Goal: Information Seeking & Learning: Learn about a topic

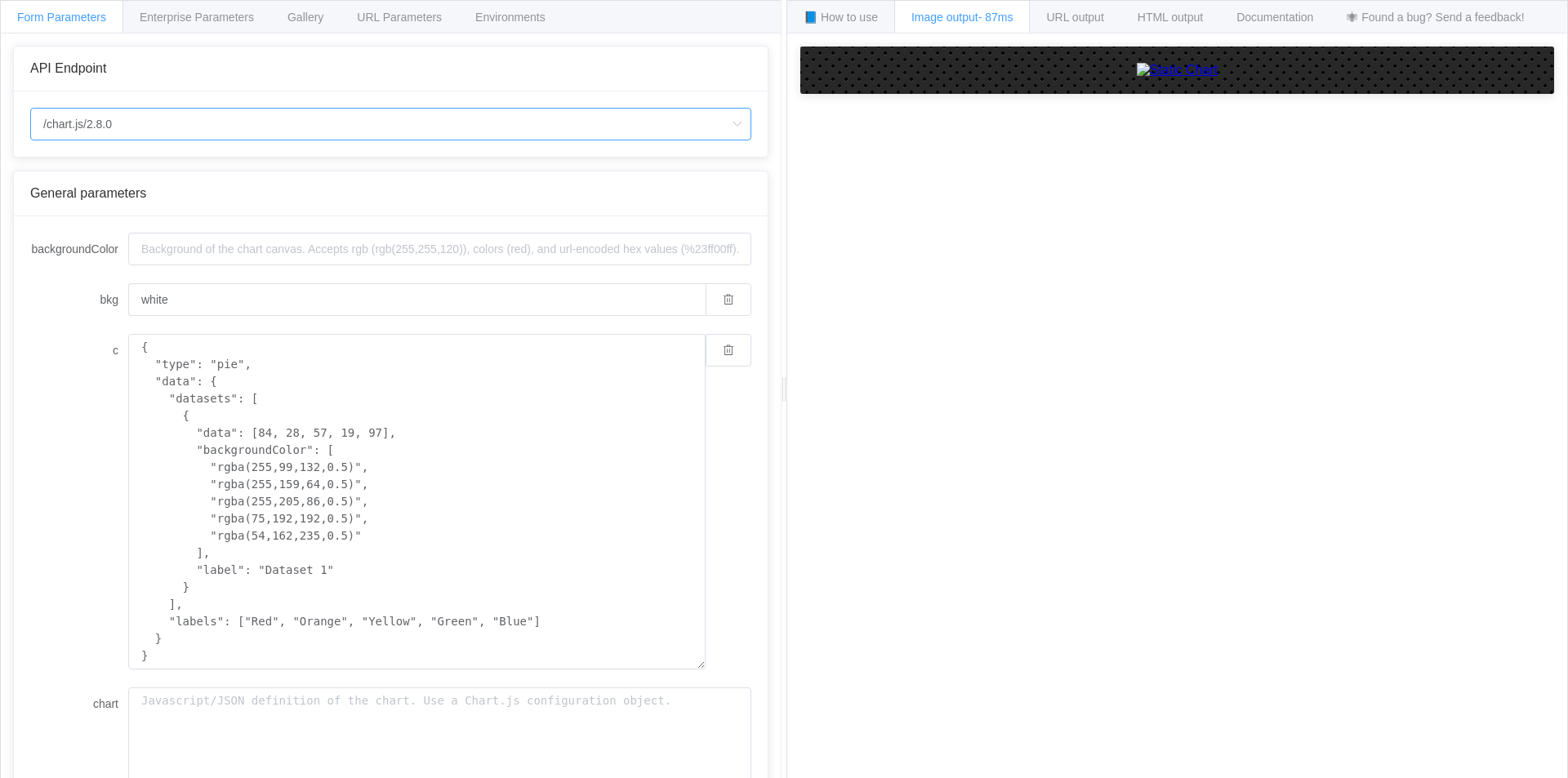
click at [39, 122] on input "/chart.js/2.8.0" at bounding box center [390, 124] width 721 height 33
click at [107, 206] on li "/chart.js/2.8.0" at bounding box center [390, 197] width 719 height 28
click at [183, 241] on input "backgroundColor" at bounding box center [439, 249] width 623 height 33
click at [57, 294] on label "bkg" at bounding box center [79, 299] width 98 height 33
click at [128, 294] on input "white" at bounding box center [416, 299] width 577 height 33
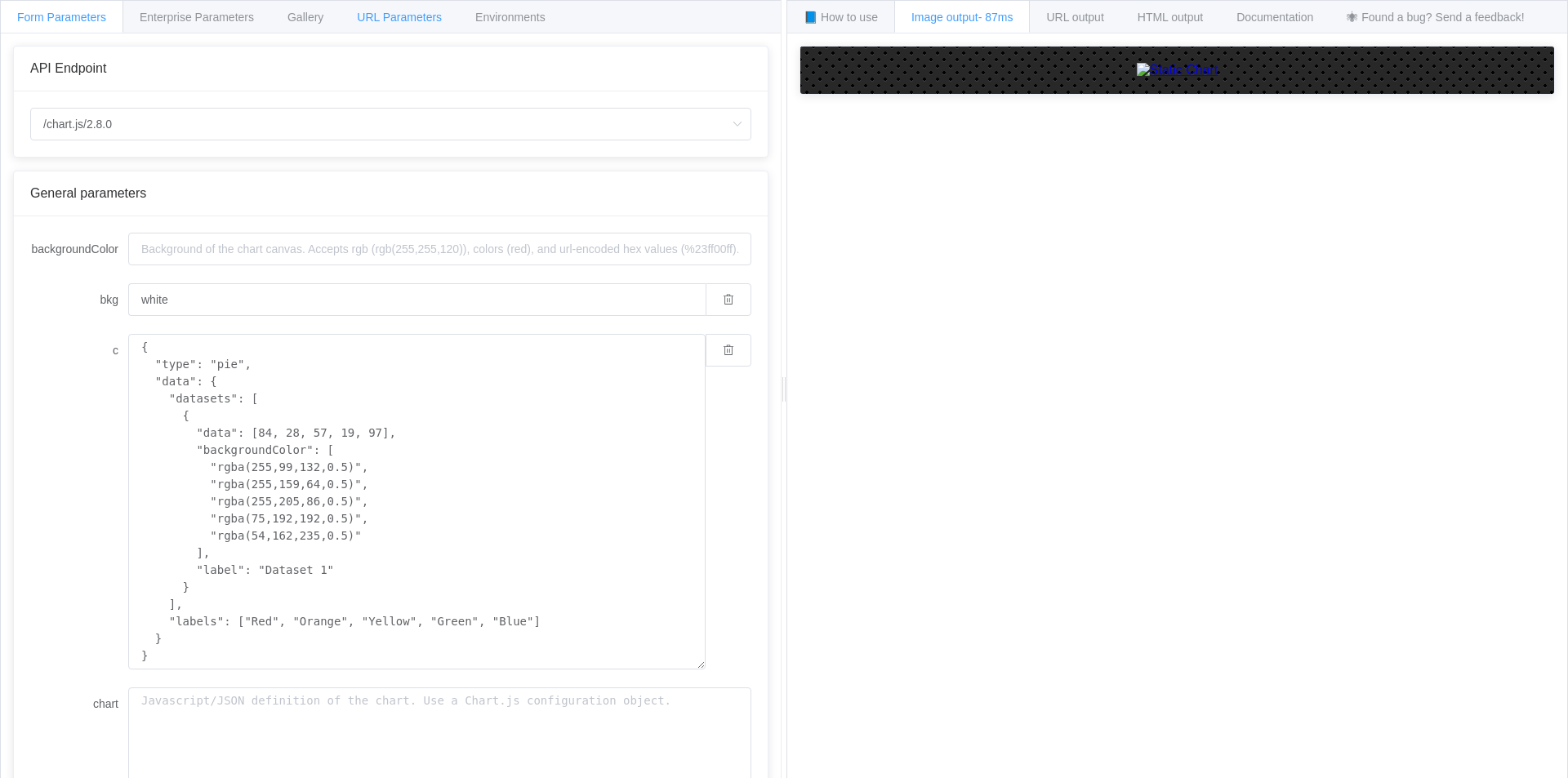
click at [416, 15] on span "URL Parameters" at bounding box center [399, 18] width 85 height 13
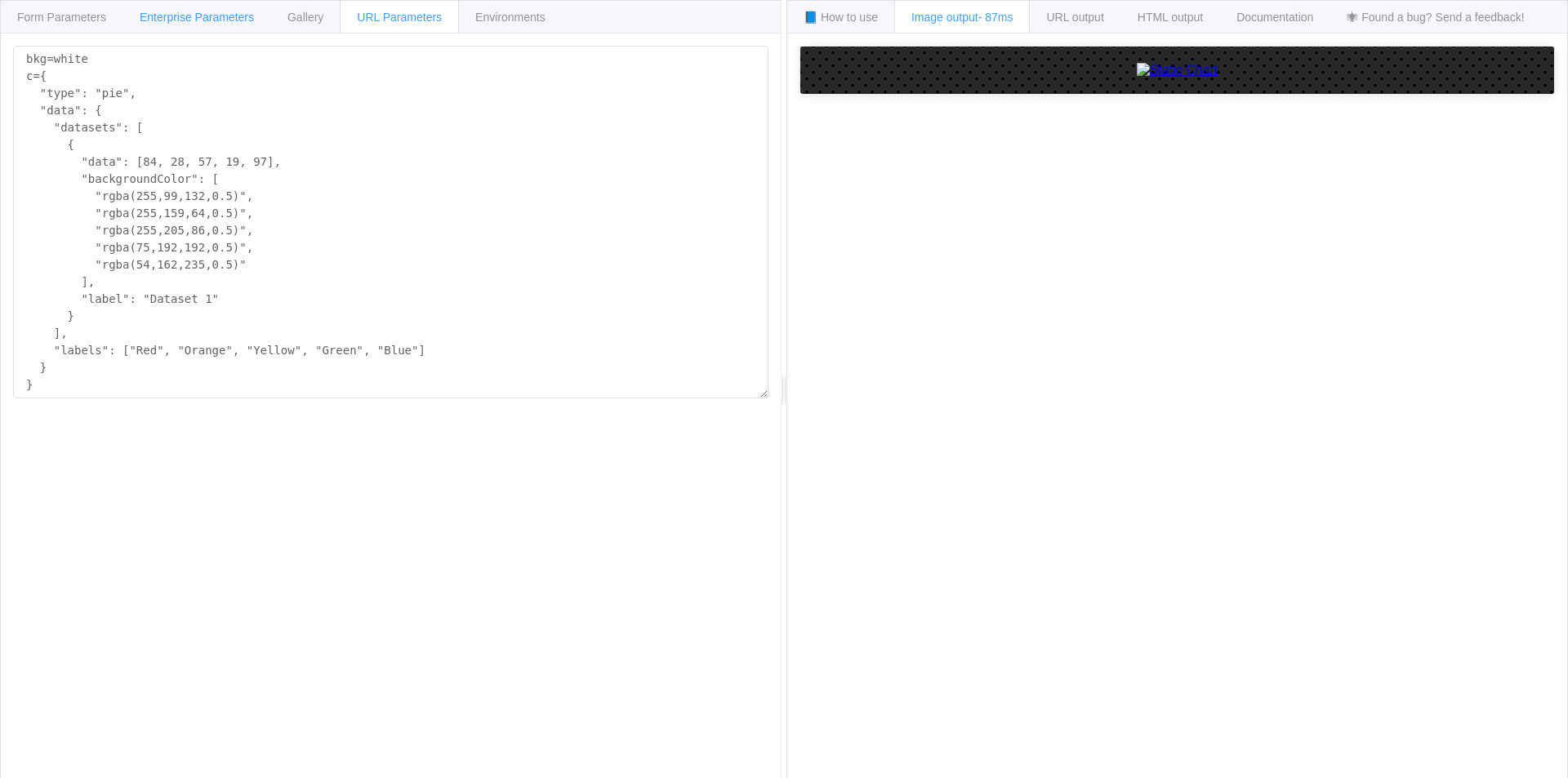
click at [193, 19] on span "Enterprise Parameters" at bounding box center [197, 18] width 114 height 13
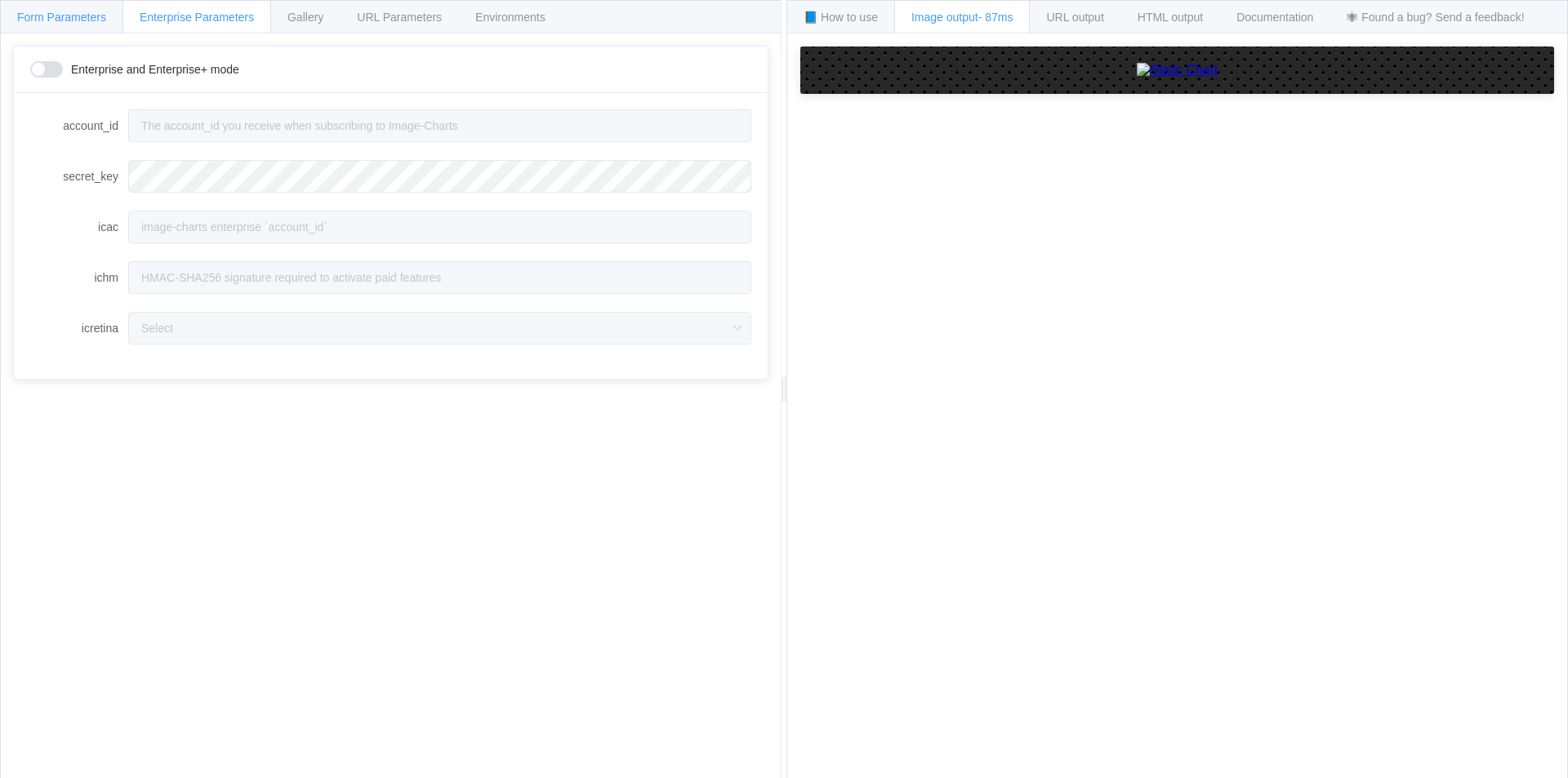
click at [77, 20] on span "Form Parameters" at bounding box center [61, 18] width 89 height 13
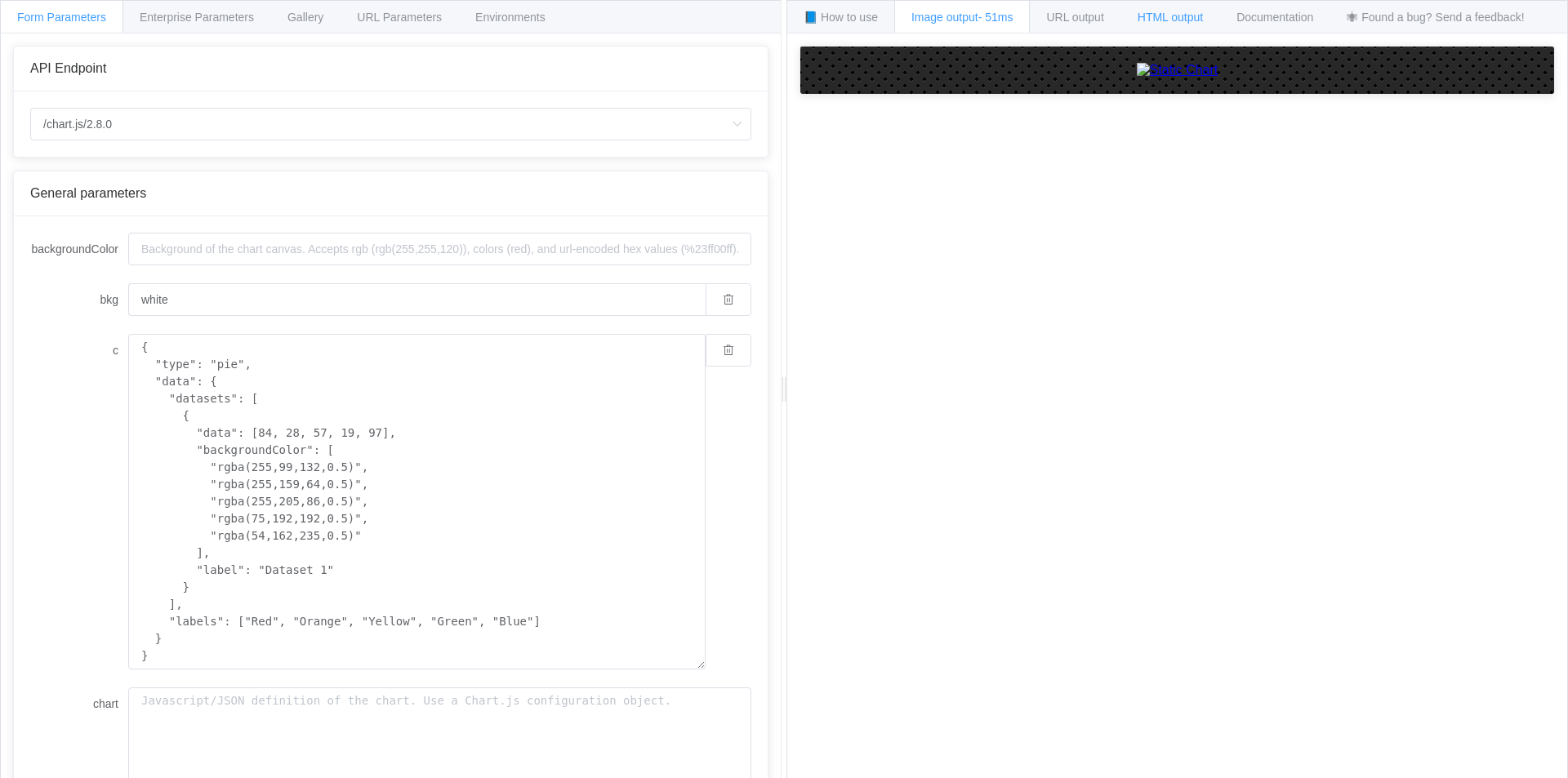
click at [1173, 16] on span "HTML output" at bounding box center [1171, 18] width 66 height 13
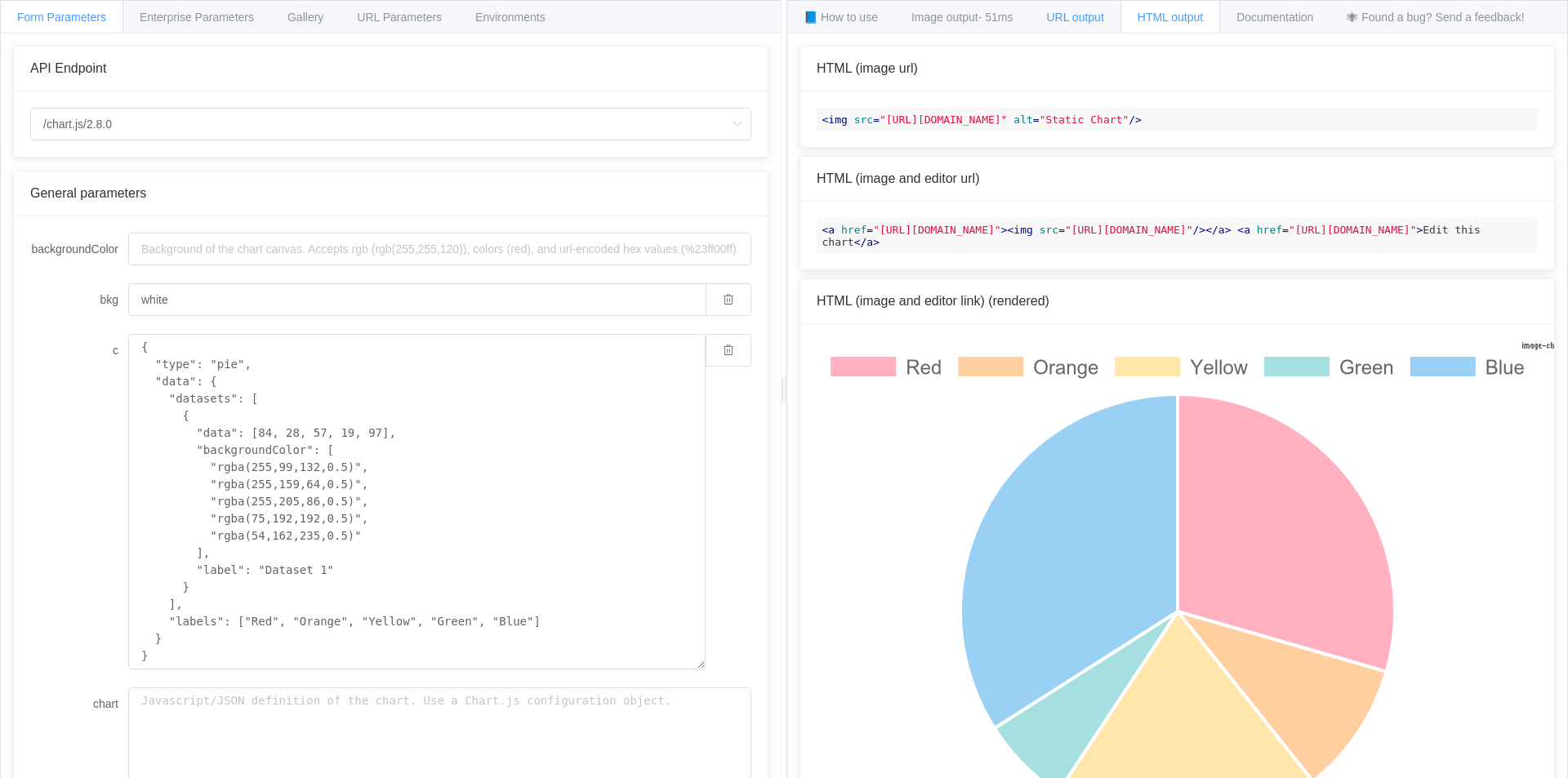
click at [1087, 15] on span "URL output" at bounding box center [1075, 18] width 57 height 13
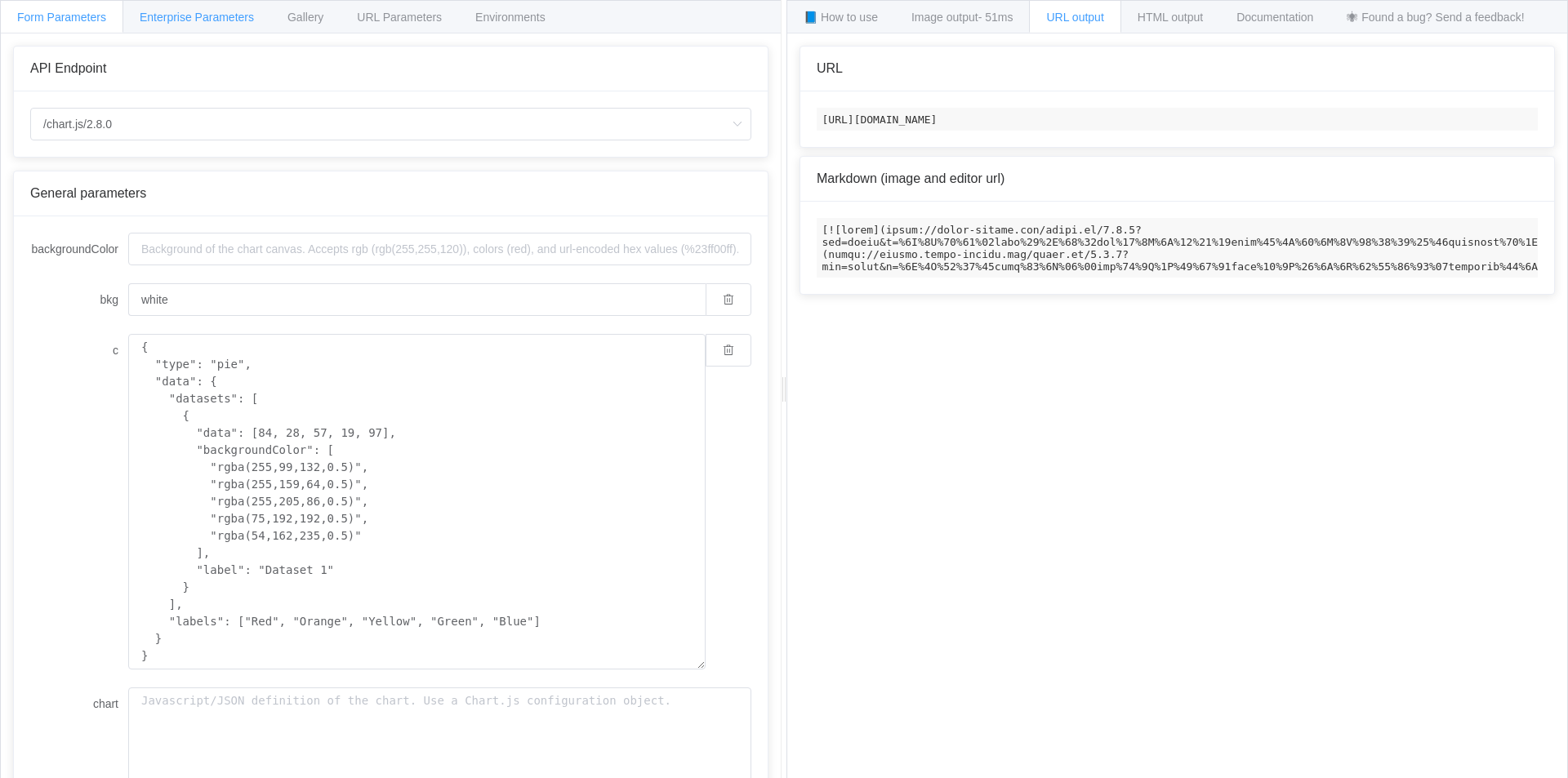
click at [196, 17] on span "Enterprise Parameters" at bounding box center [197, 18] width 114 height 13
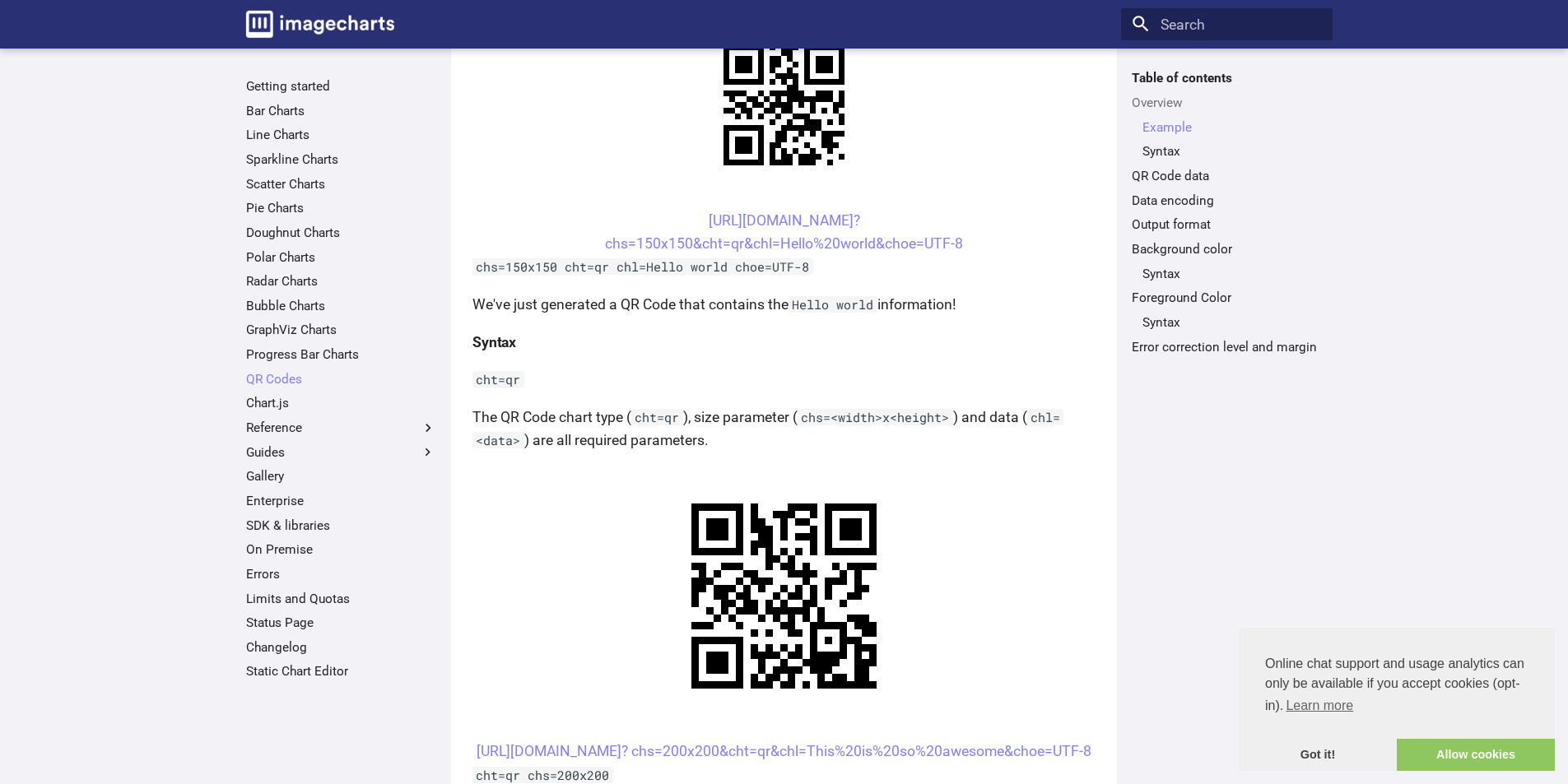
scroll to position [411, 0]
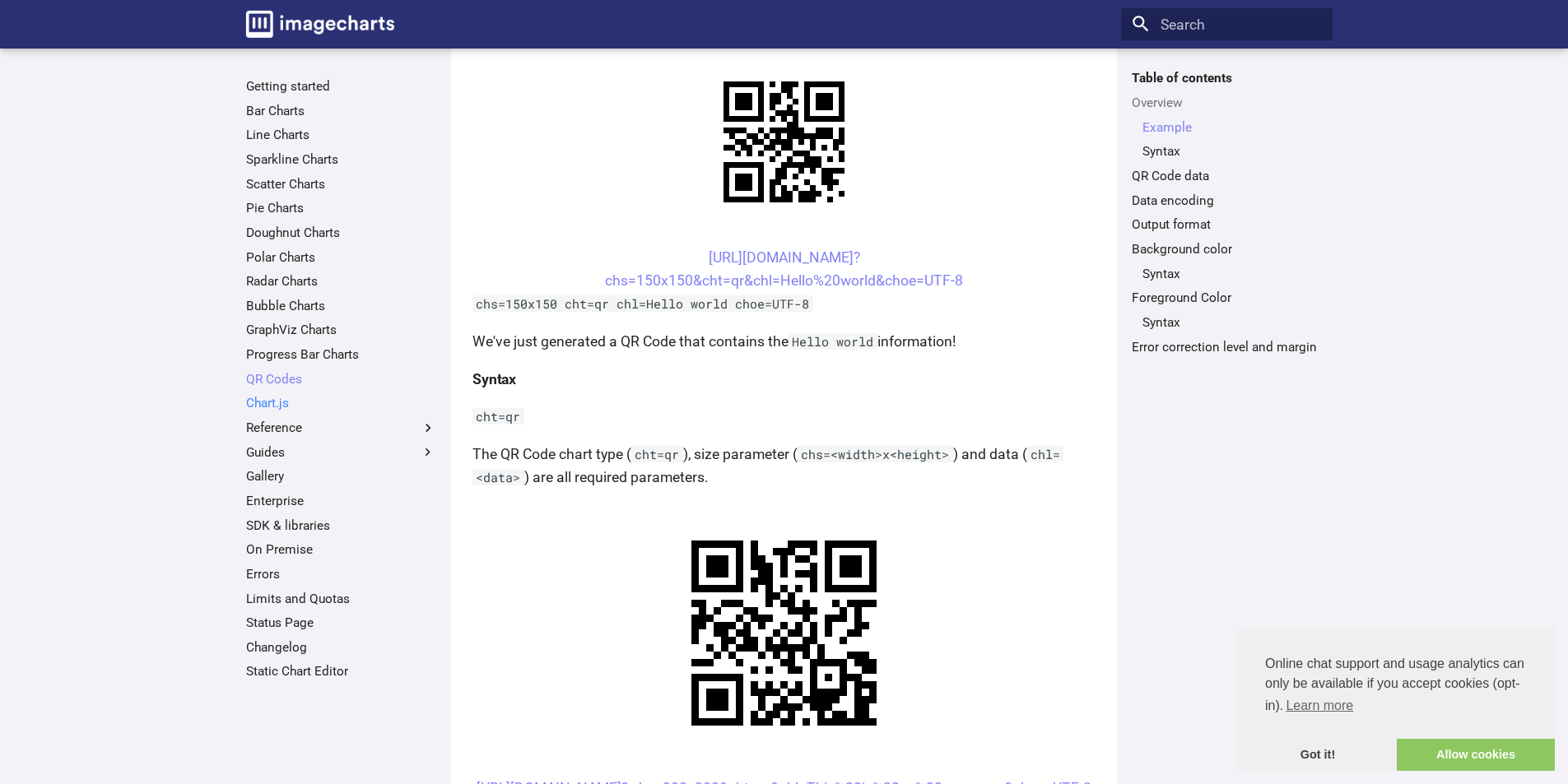
click at [265, 401] on link "Chart.js" at bounding box center [341, 403] width 190 height 16
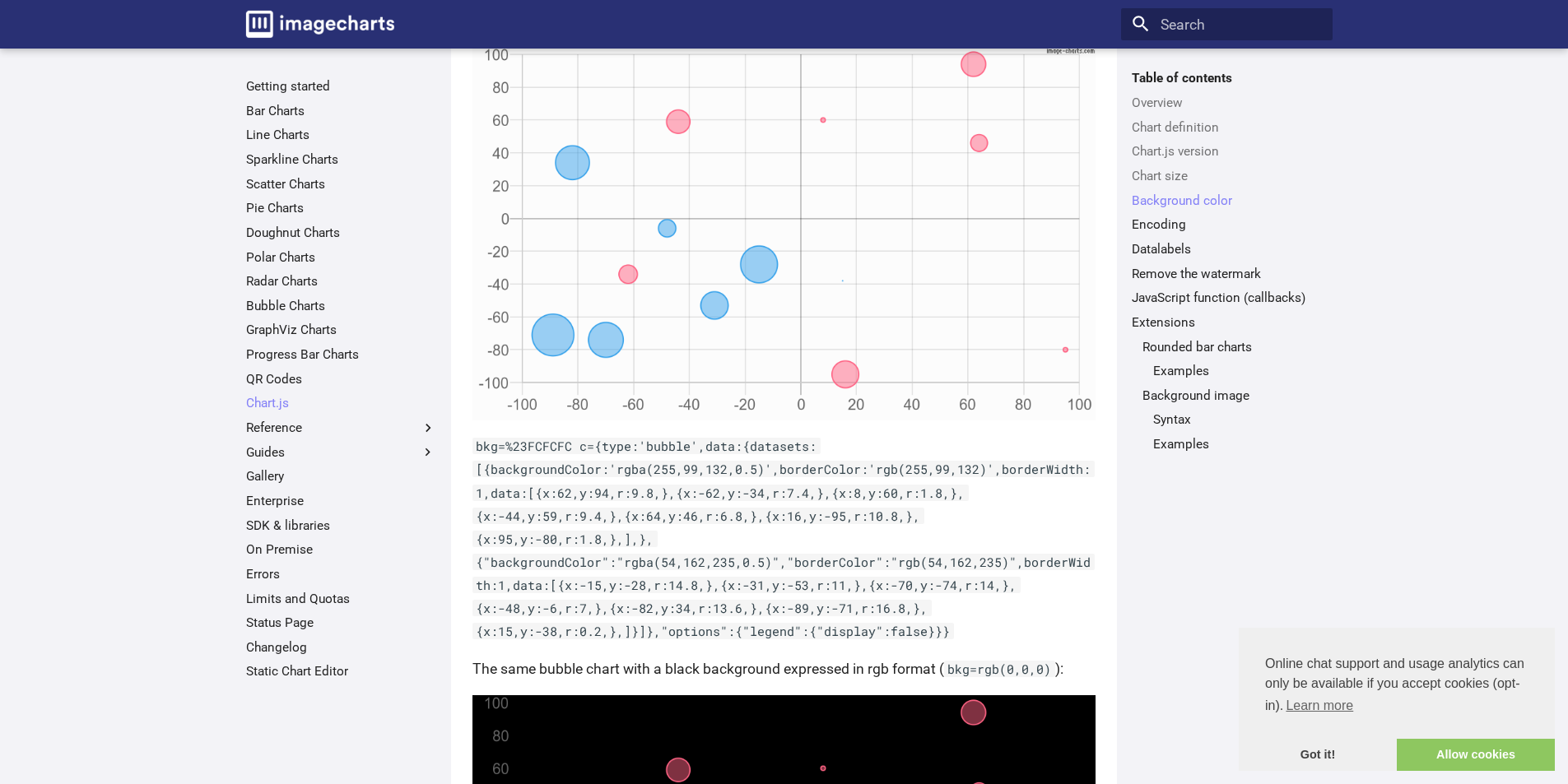
scroll to position [3292, 0]
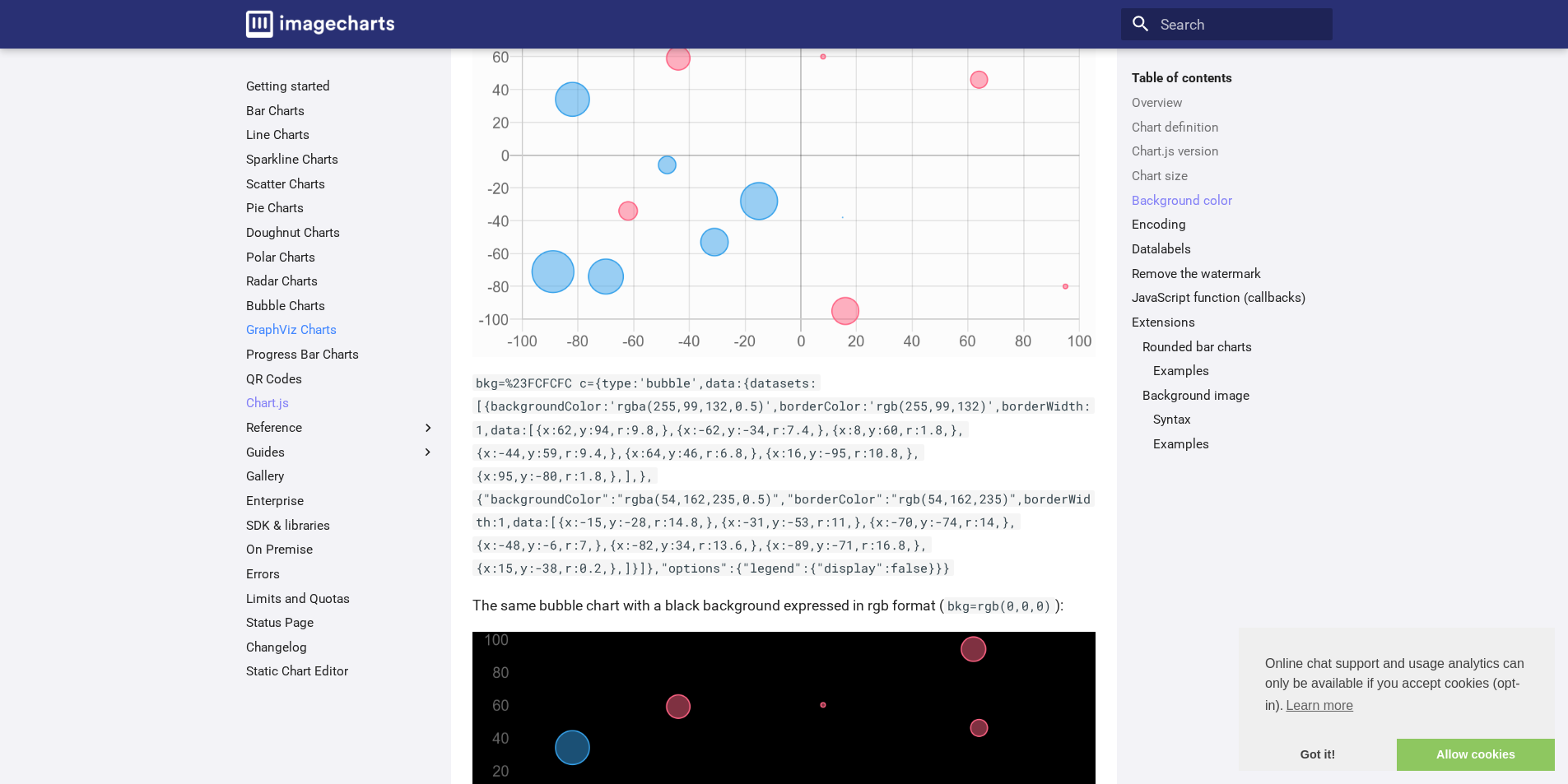
click at [301, 328] on link "GraphViz Charts" at bounding box center [341, 330] width 190 height 16
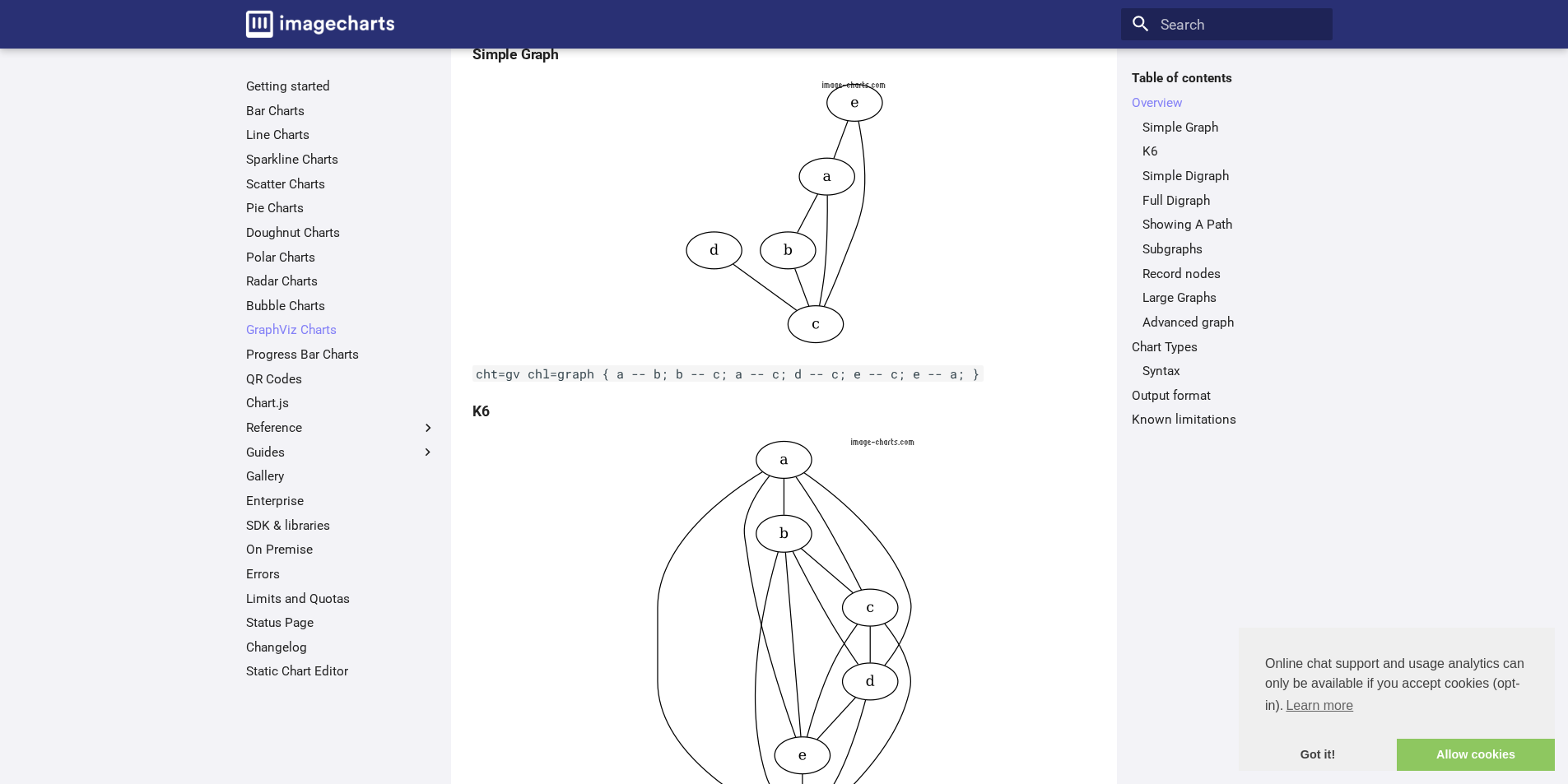
scroll to position [741, 0]
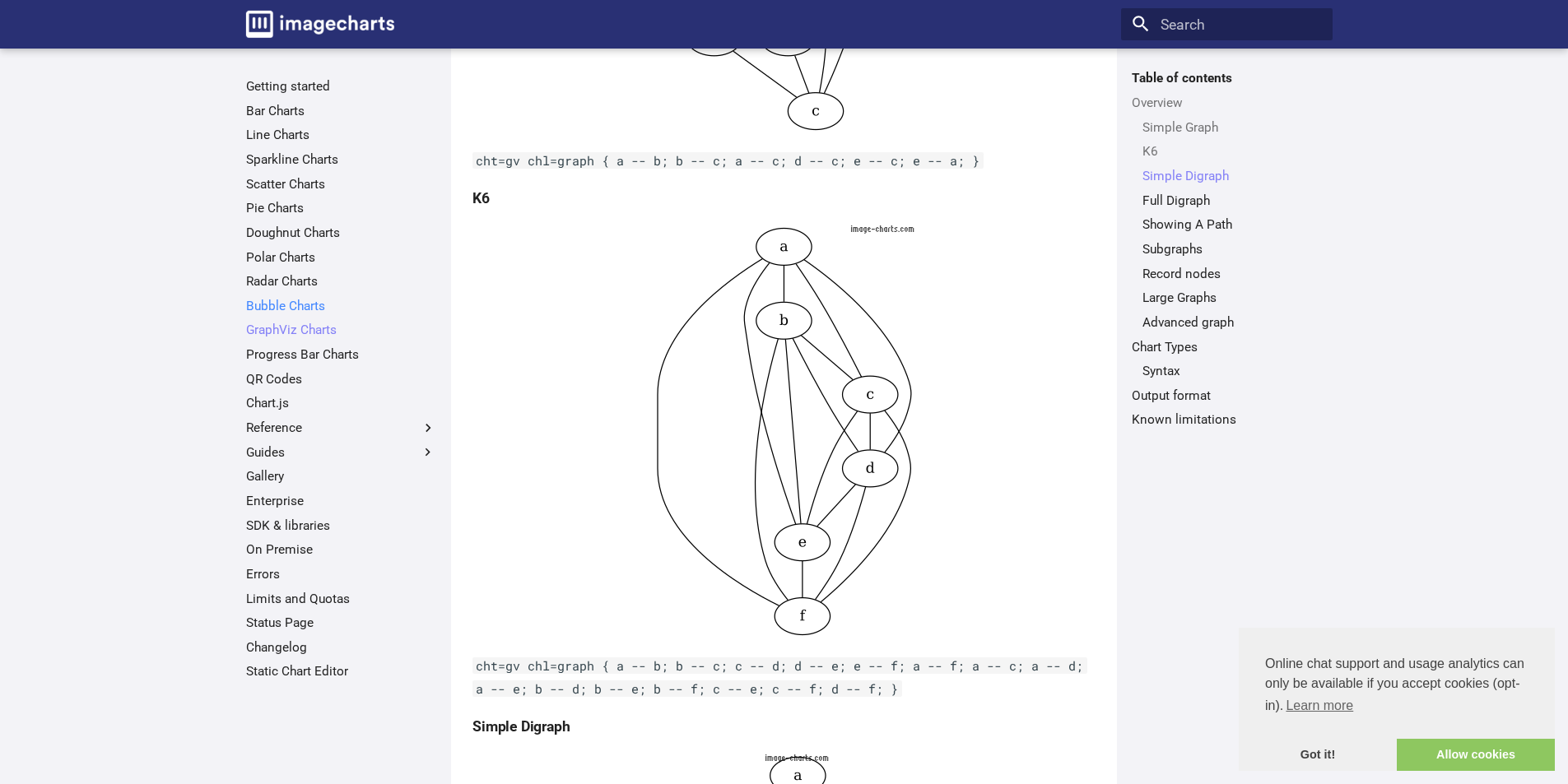
click at [297, 307] on link "Bubble Charts" at bounding box center [341, 305] width 190 height 16
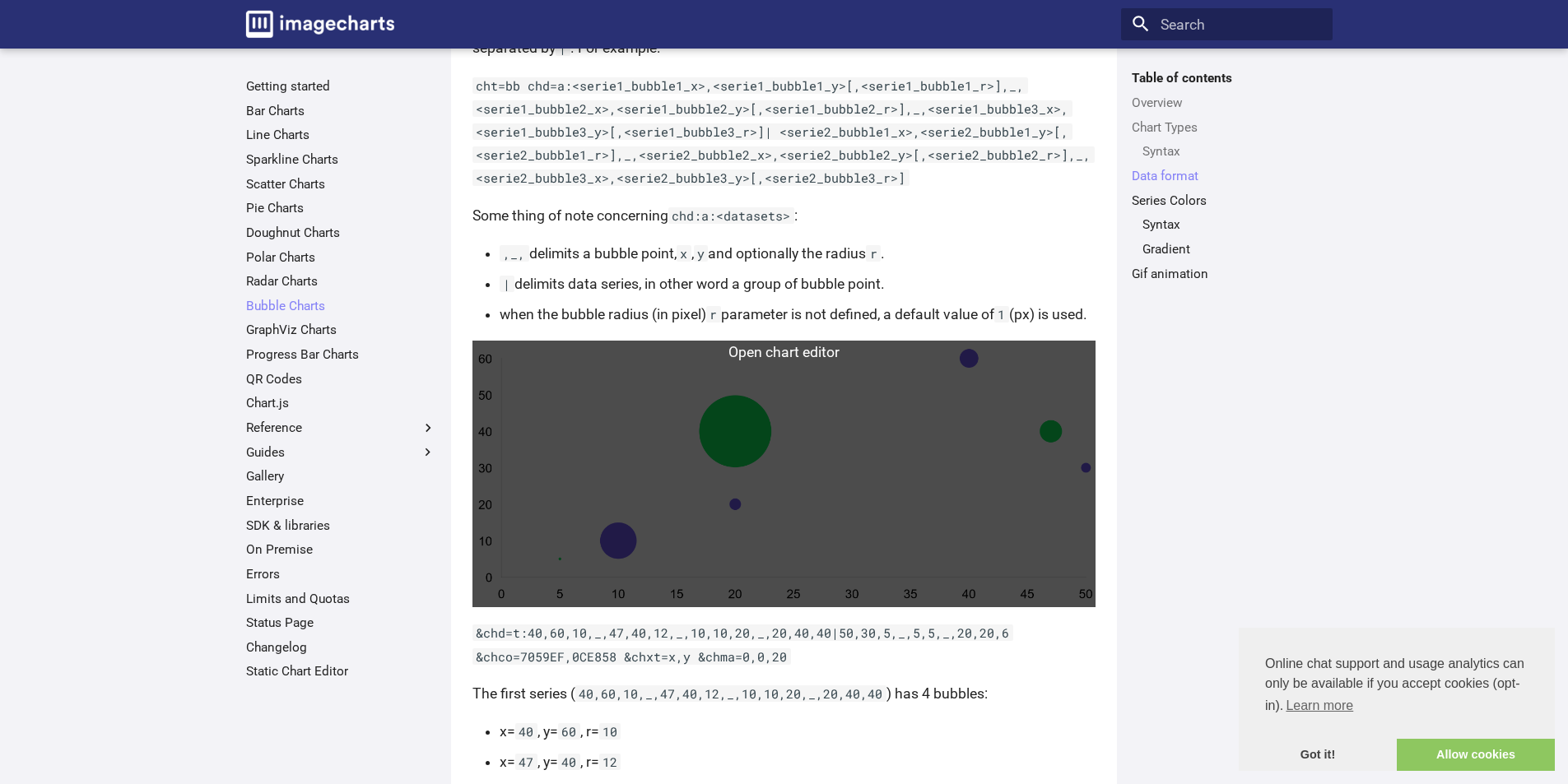
scroll to position [1317, 0]
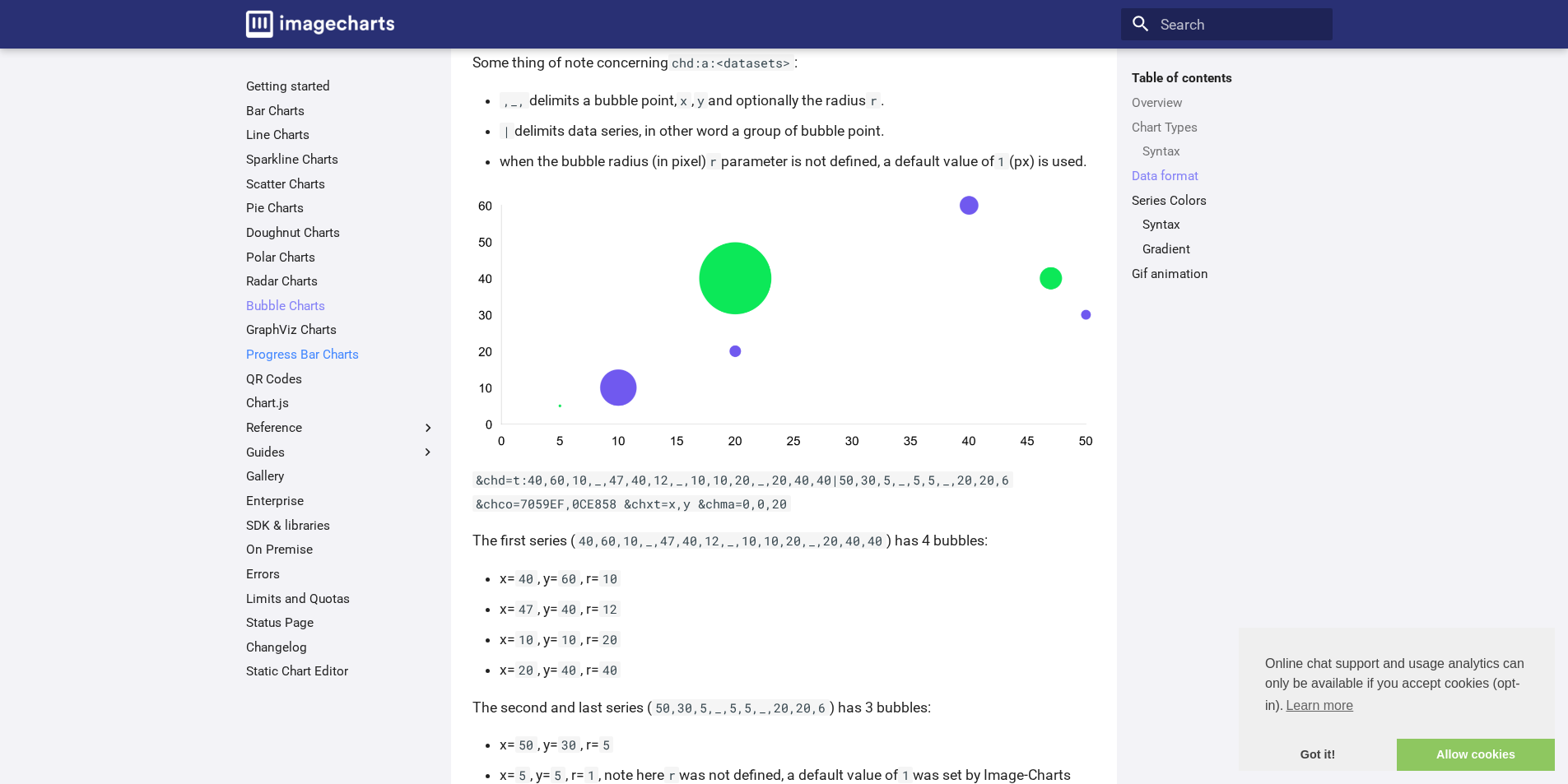
click at [294, 351] on link "Progress Bar Charts" at bounding box center [341, 354] width 190 height 16
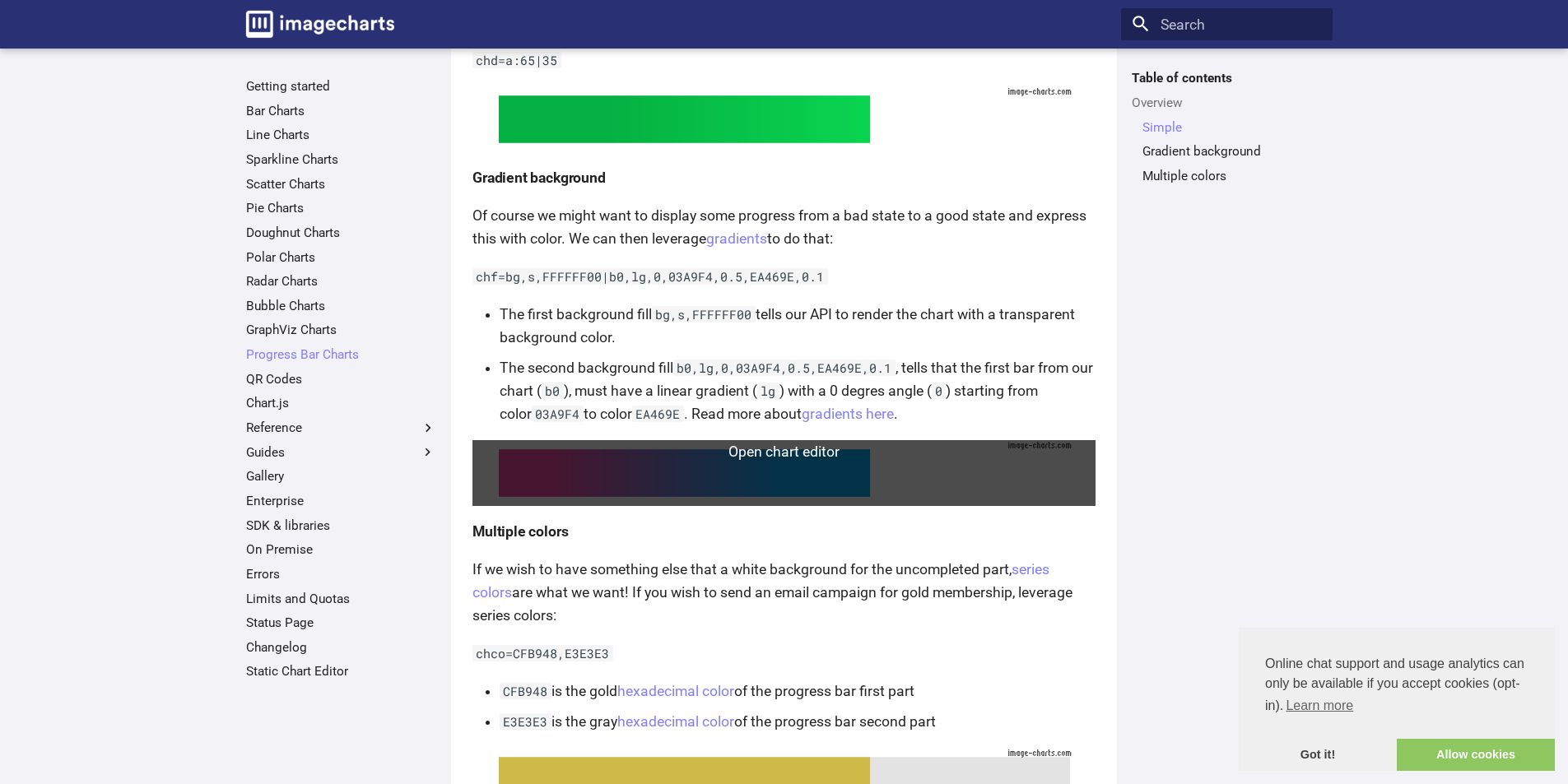
scroll to position [383, 0]
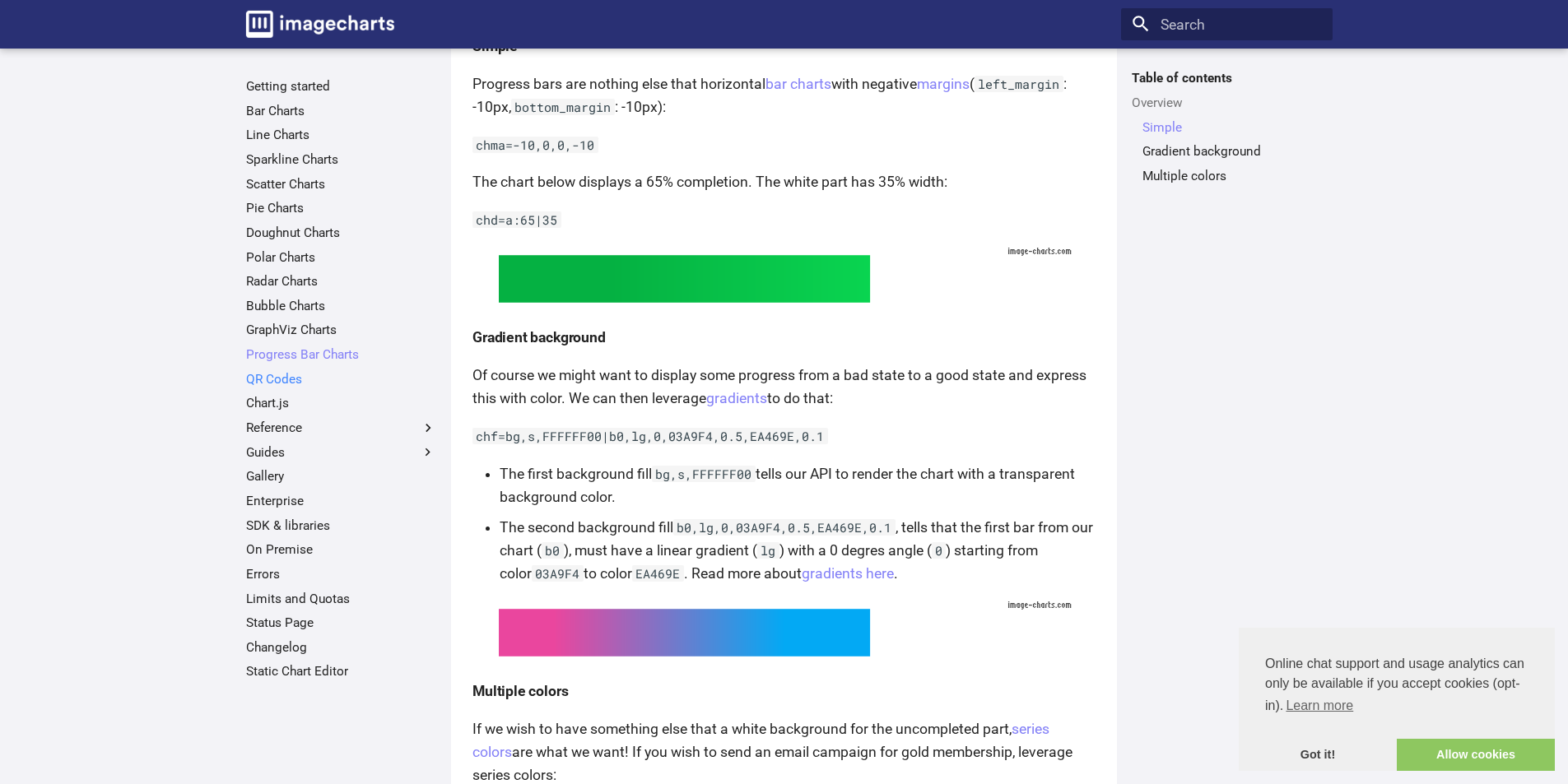
click at [294, 377] on link "QR Codes" at bounding box center [341, 379] width 190 height 16
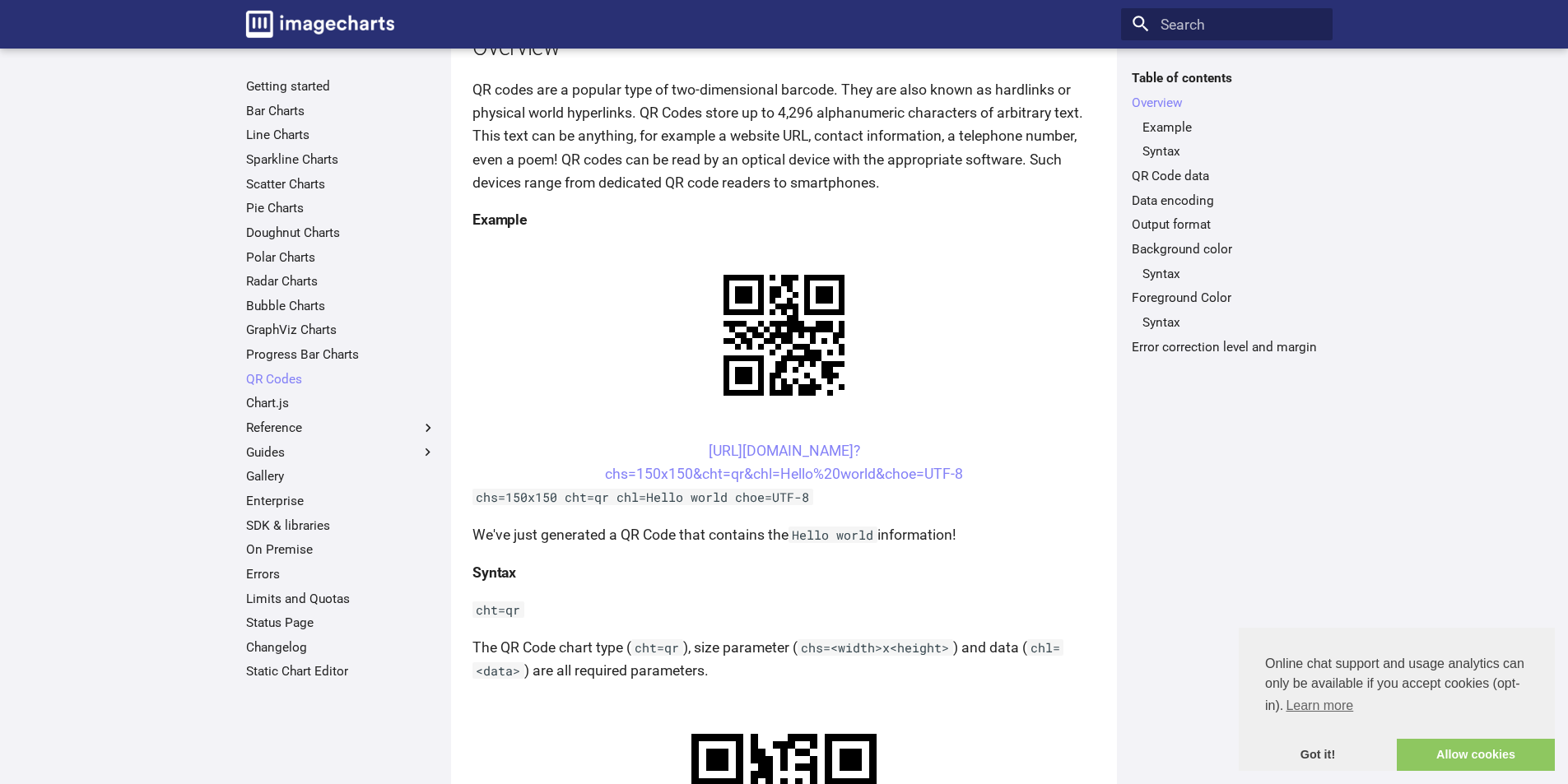
scroll to position [247, 0]
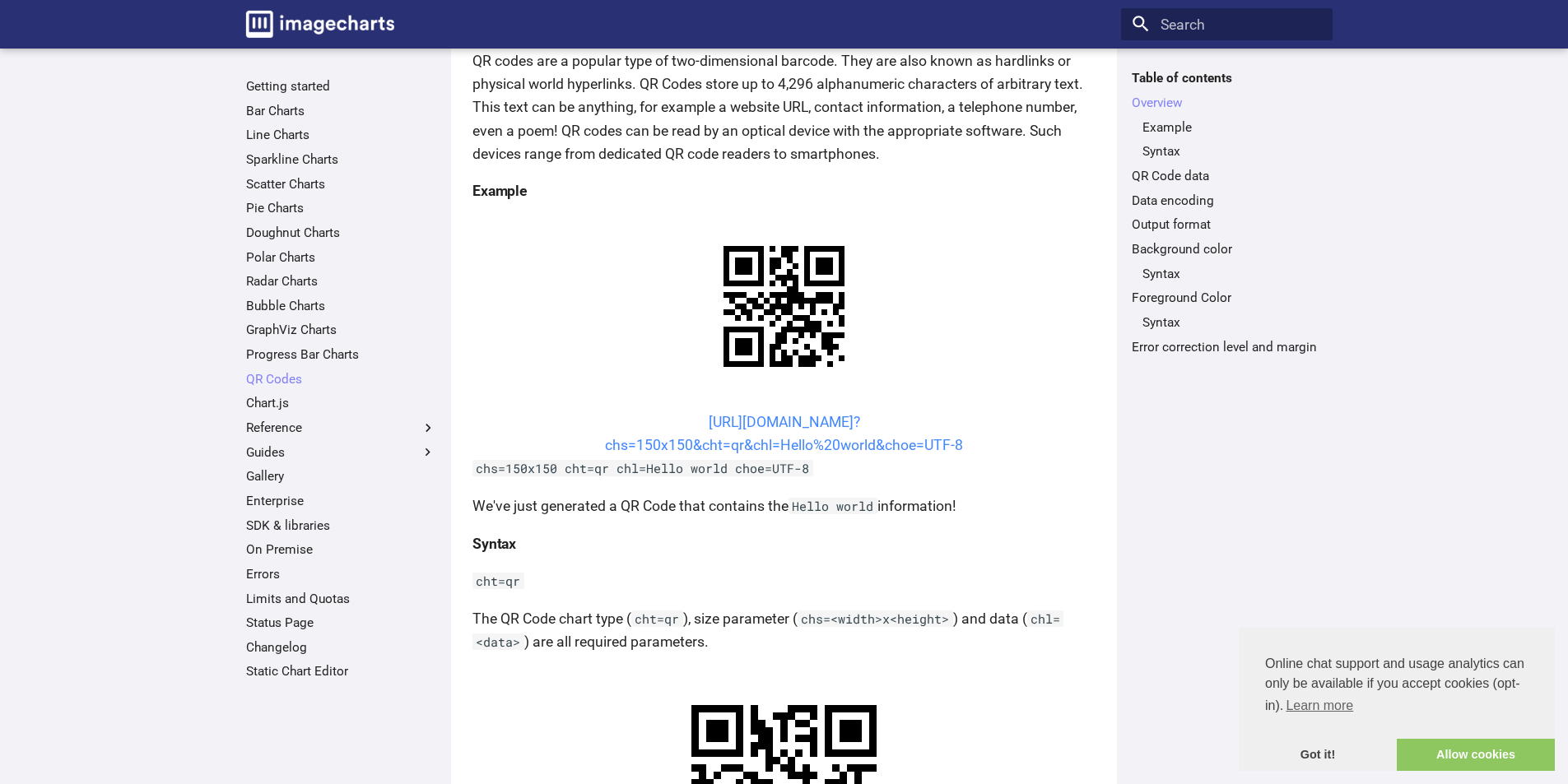
click at [861, 425] on link "[URL][DOMAIN_NAME]? chs=150x150&cht=qr&chl=Hello%20world&choe=UTF-8" at bounding box center [784, 433] width 358 height 40
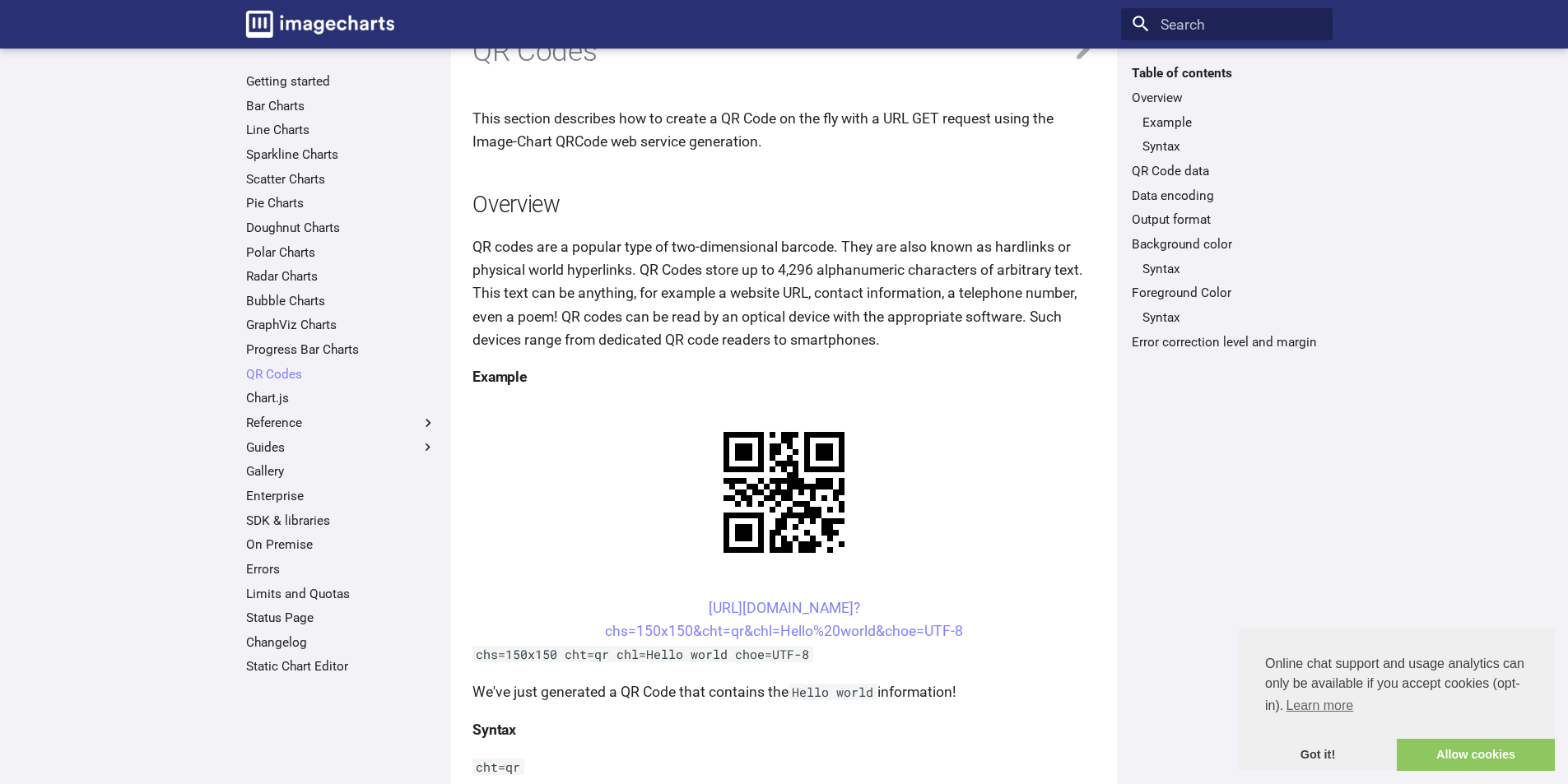
scroll to position [0, 0]
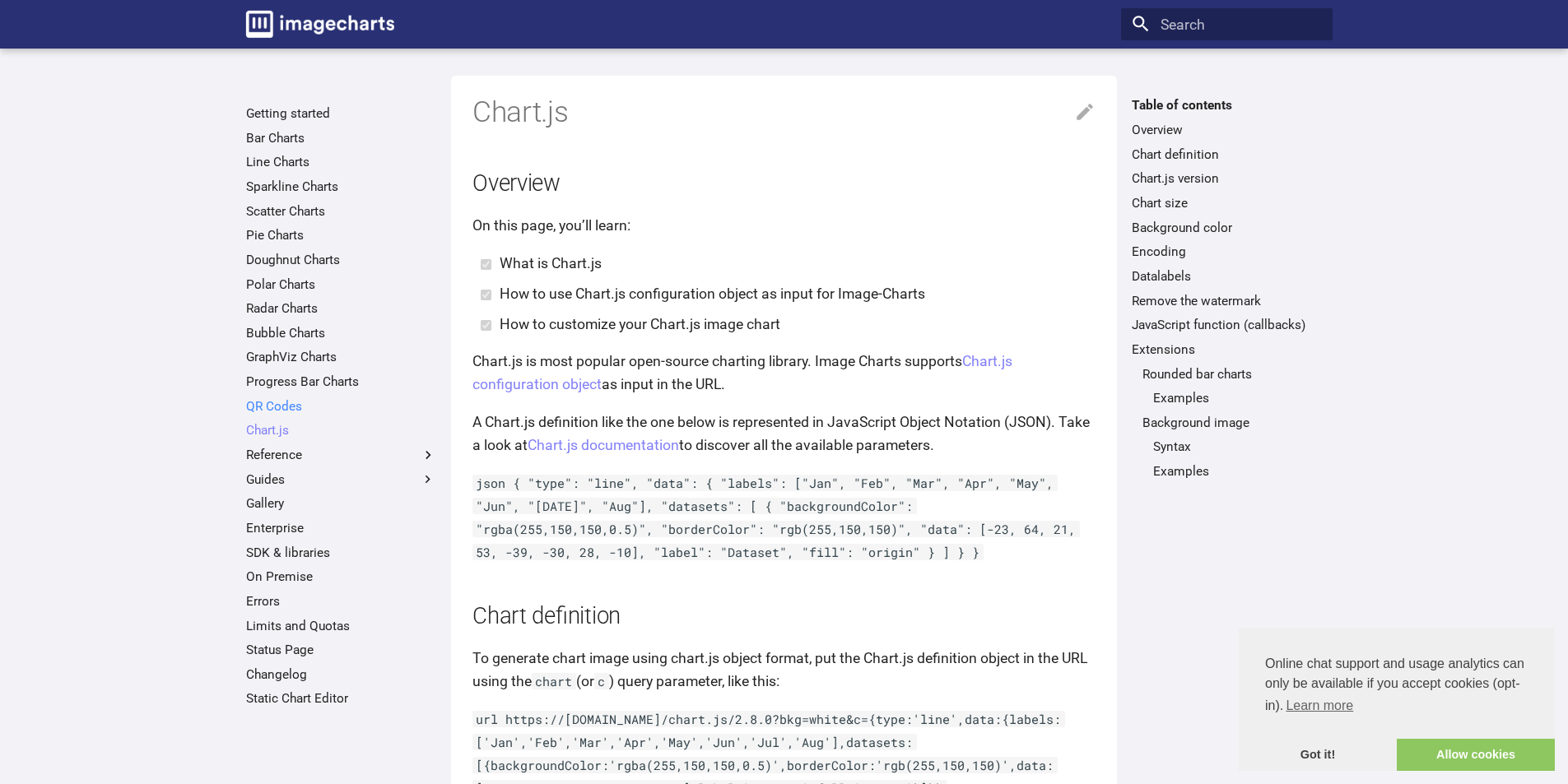
click at [273, 398] on link "QR Codes" at bounding box center [341, 406] width 190 height 16
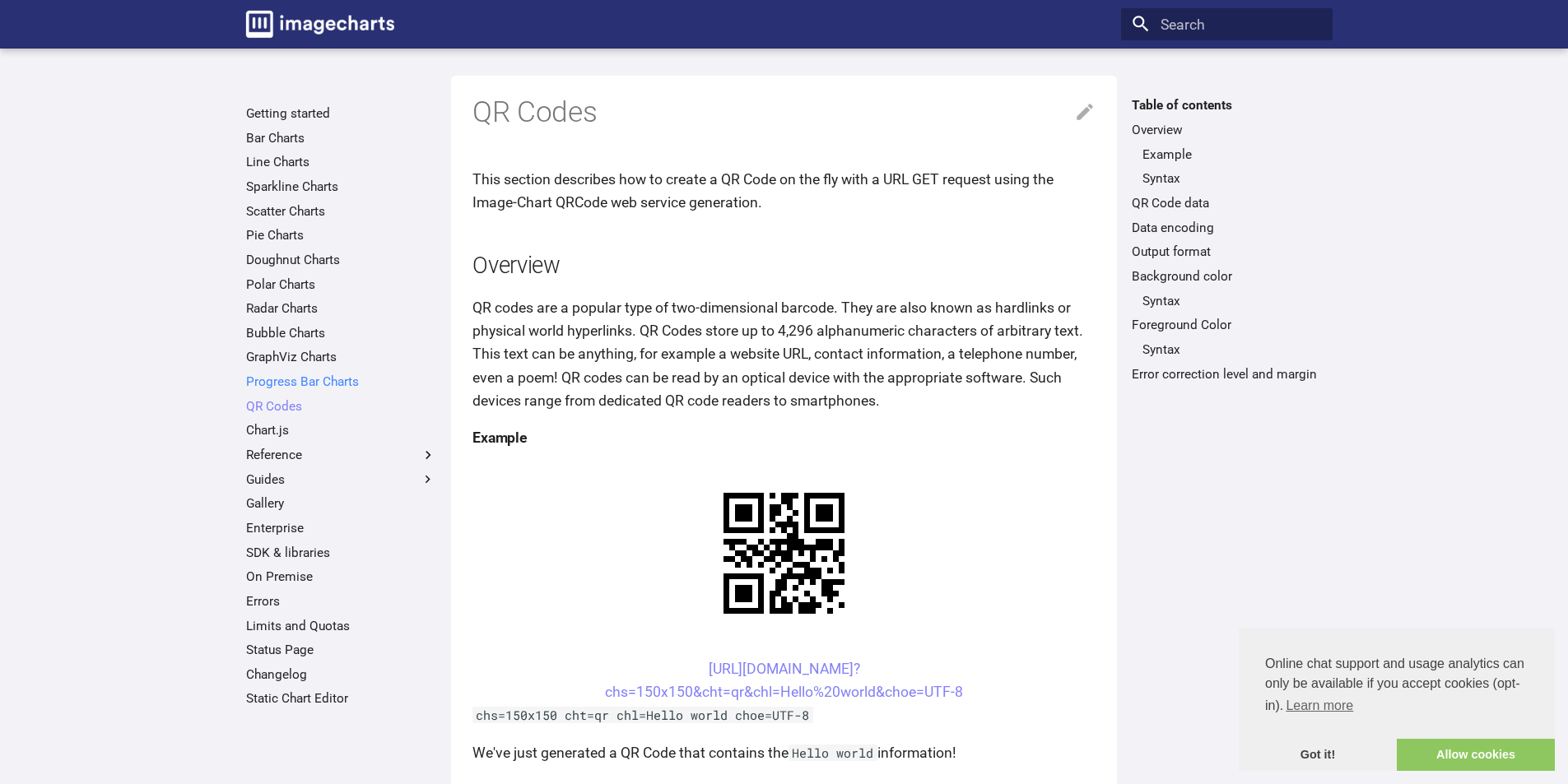
click at [320, 385] on link "Progress Bar Charts" at bounding box center [341, 381] width 190 height 16
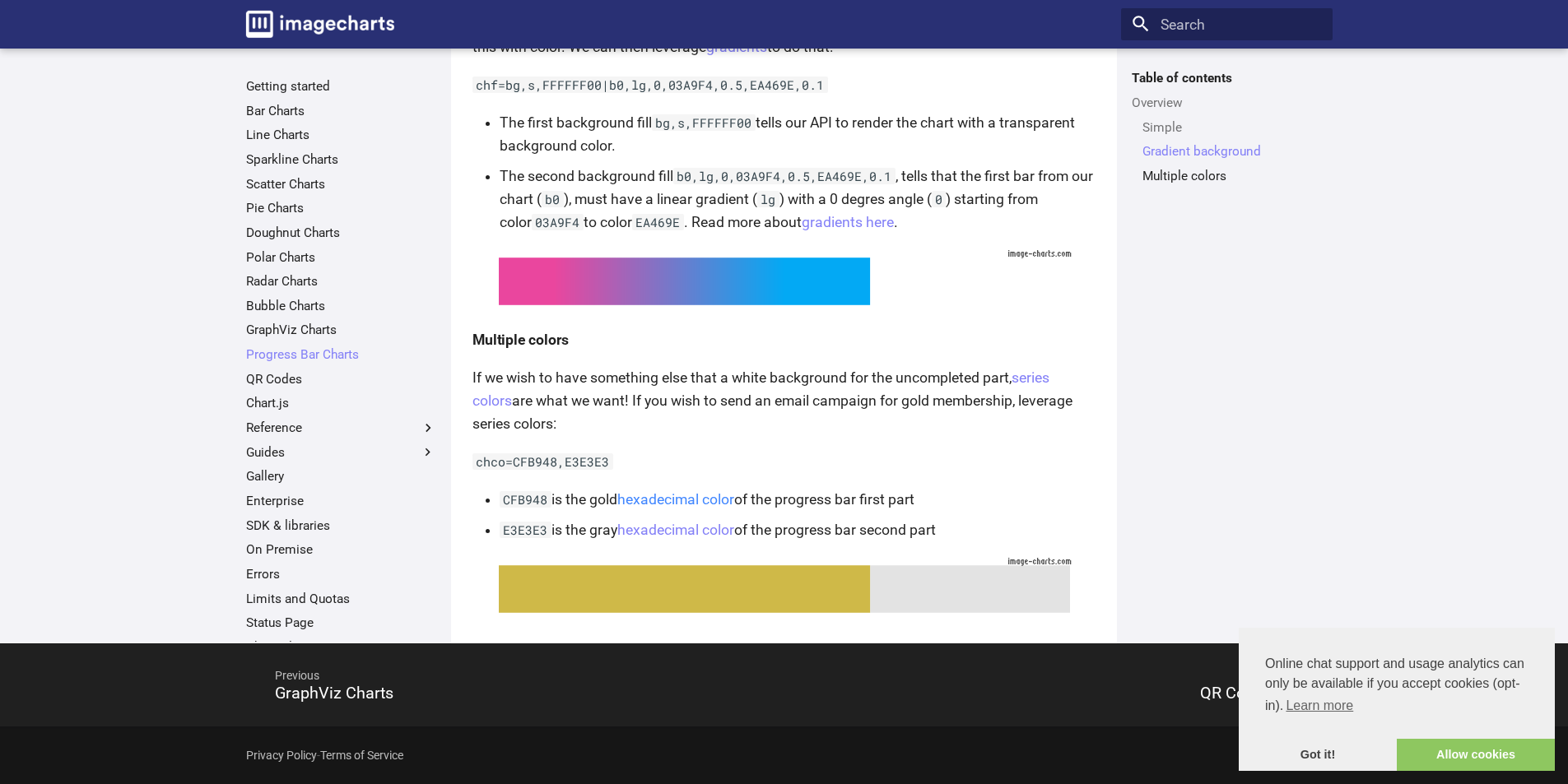
scroll to position [759, 0]
click at [309, 328] on link "GraphViz Charts" at bounding box center [341, 330] width 190 height 16
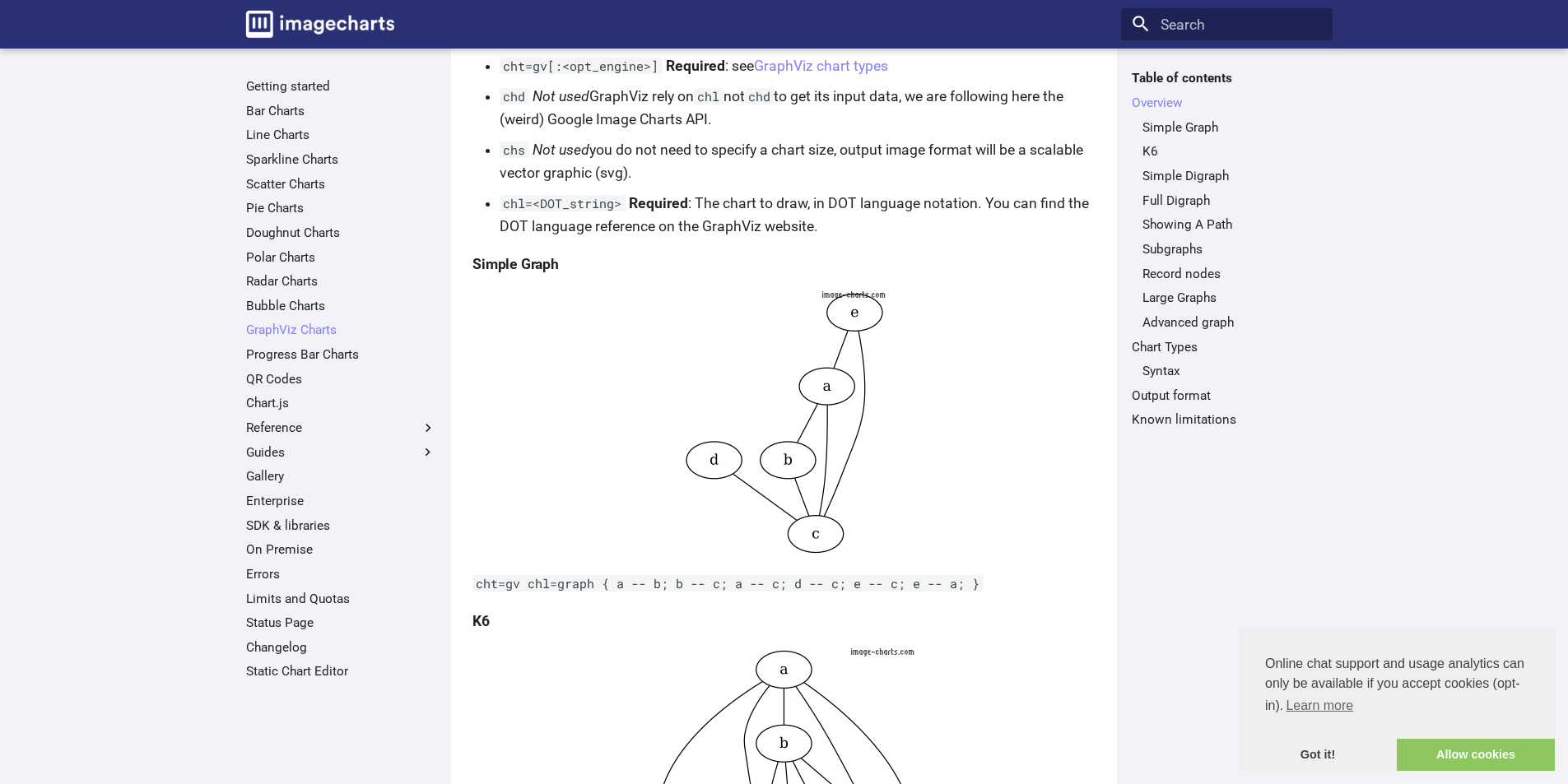
scroll to position [329, 0]
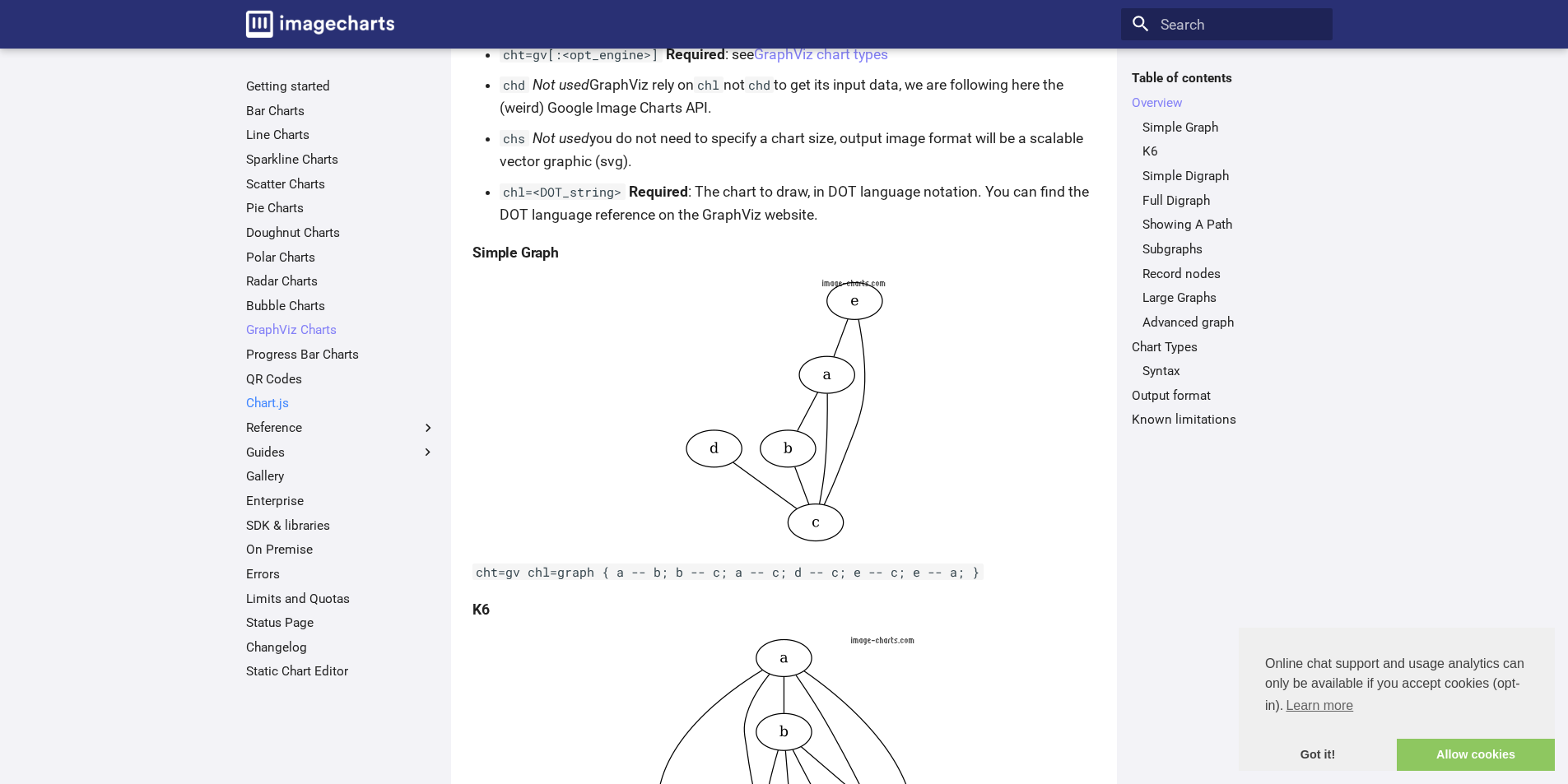
click at [289, 407] on link "Chart.js" at bounding box center [341, 403] width 190 height 16
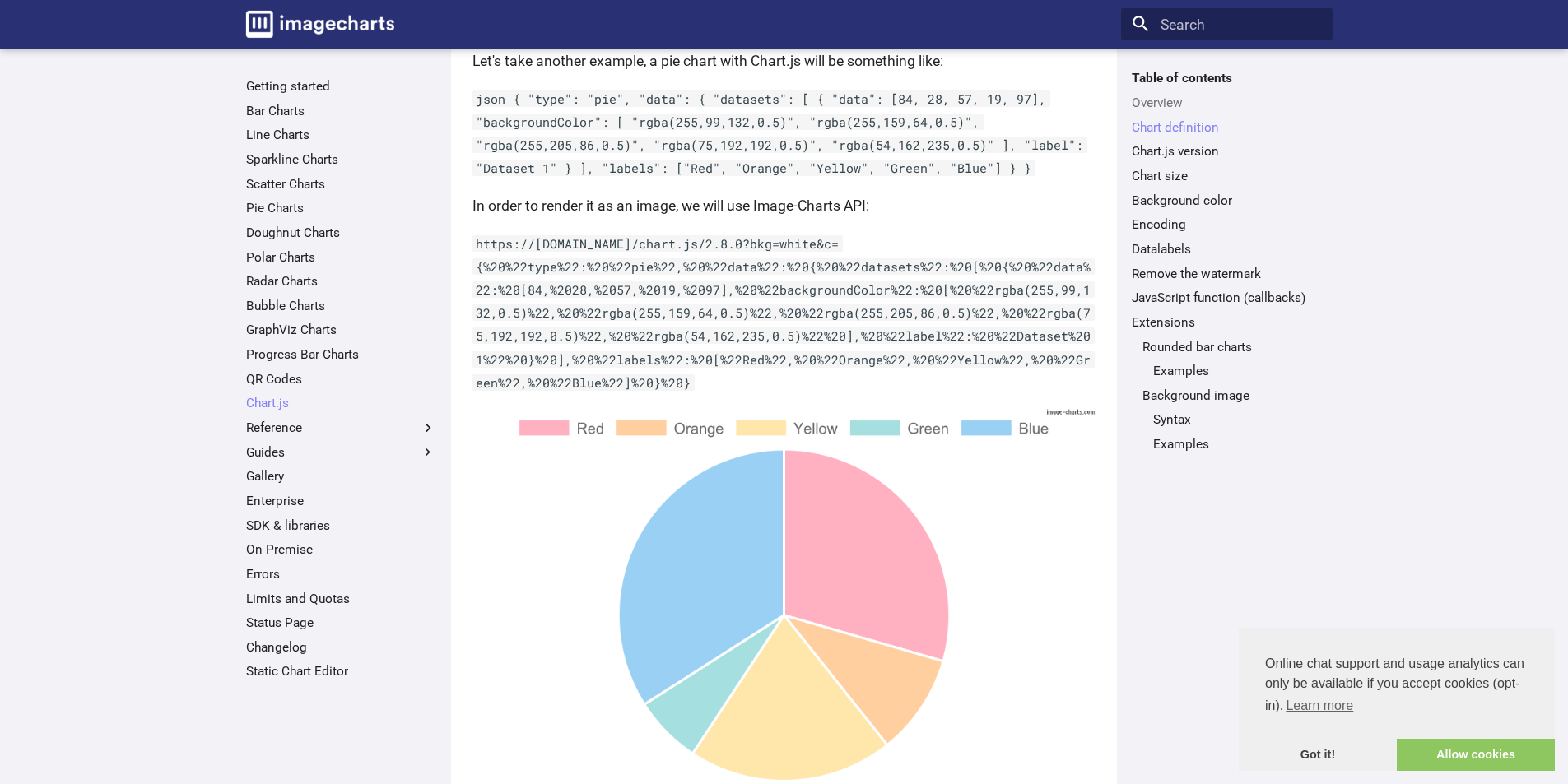
scroll to position [1234, 0]
